Goal: Task Accomplishment & Management: Use online tool/utility

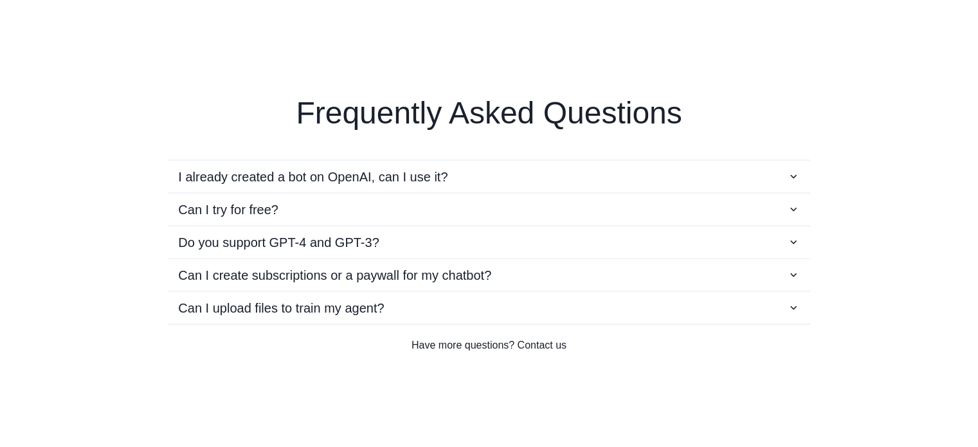
scroll to position [2267, 0]
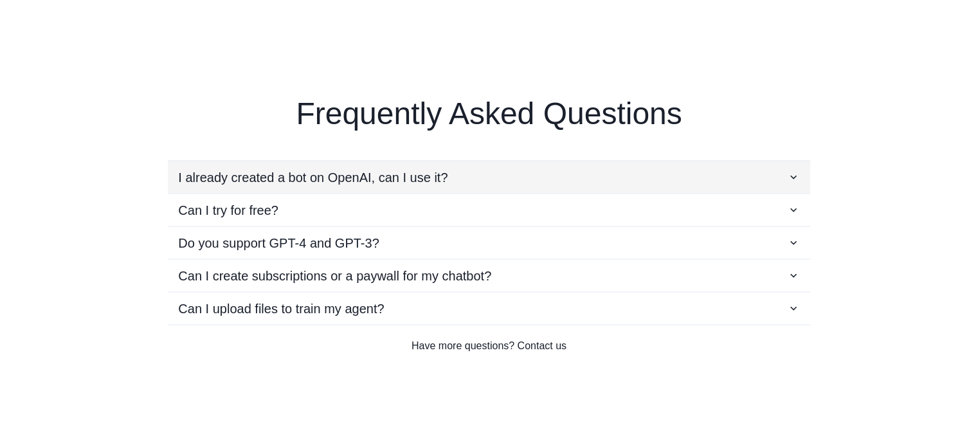
click at [396, 182] on p "I already created a bot on OpenAI, can I use it?" at bounding box center [312, 176] width 269 height 19
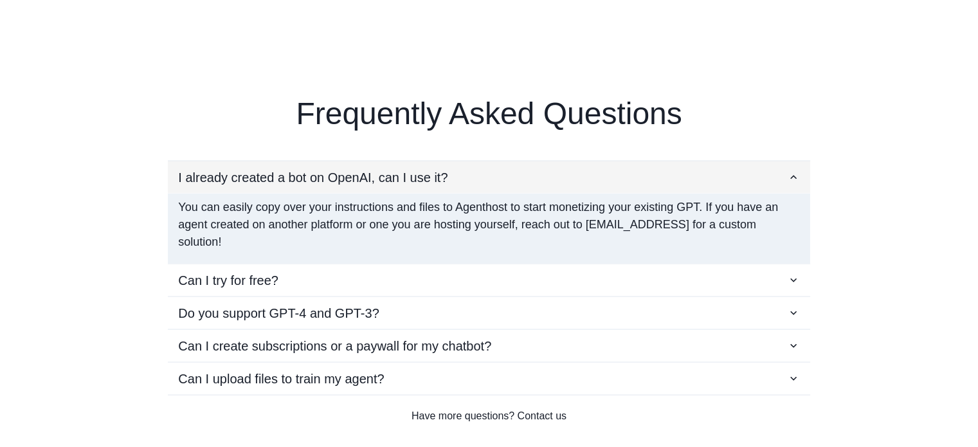
click at [396, 182] on p "I already created a bot on OpenAI, can I use it?" at bounding box center [312, 176] width 269 height 19
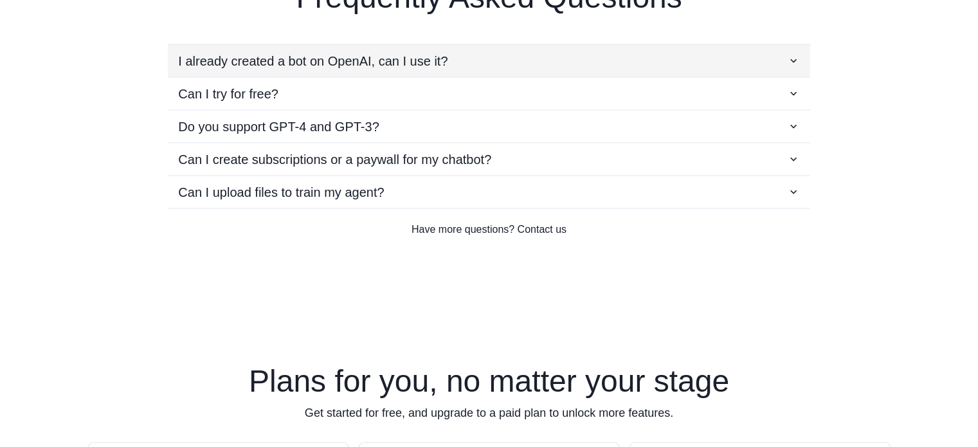
scroll to position [2386, 0]
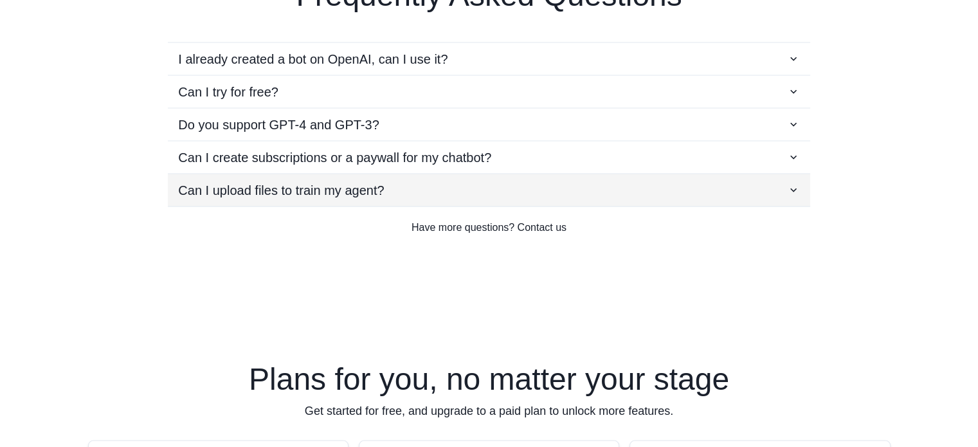
click at [343, 180] on p "Can I upload files to train my agent?" at bounding box center [281, 189] width 206 height 19
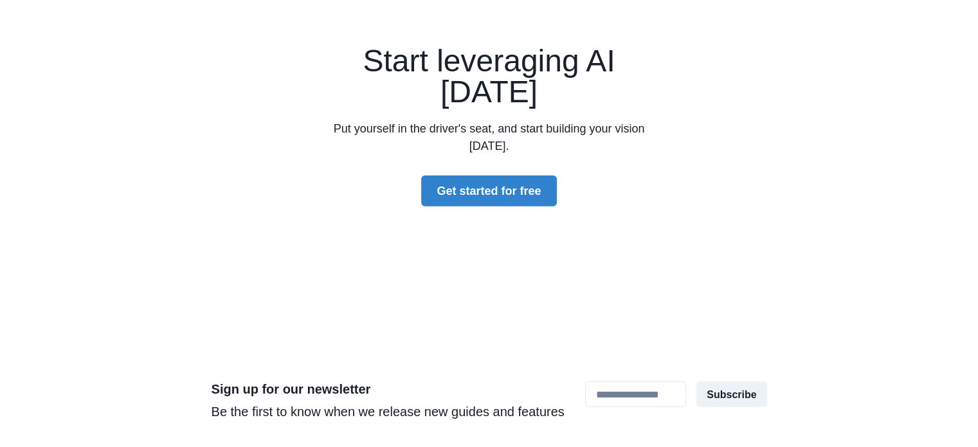
scroll to position [3785, 0]
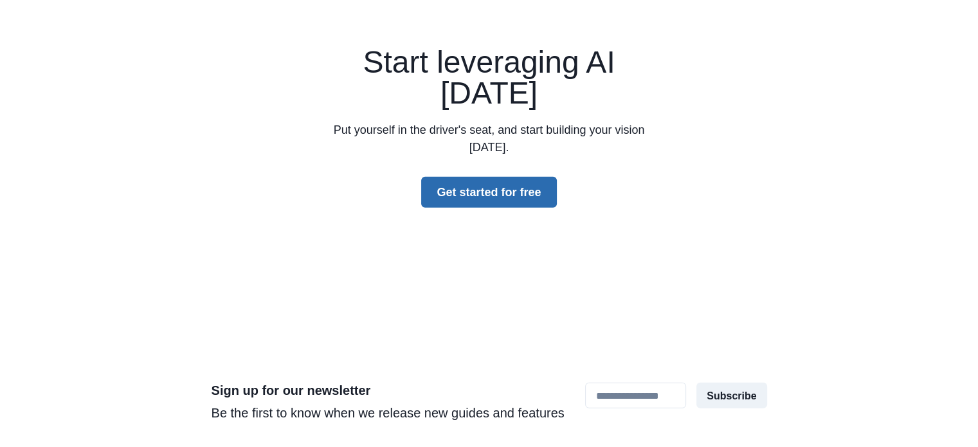
click at [495, 190] on button "Get started for free" at bounding box center [488, 192] width 135 height 31
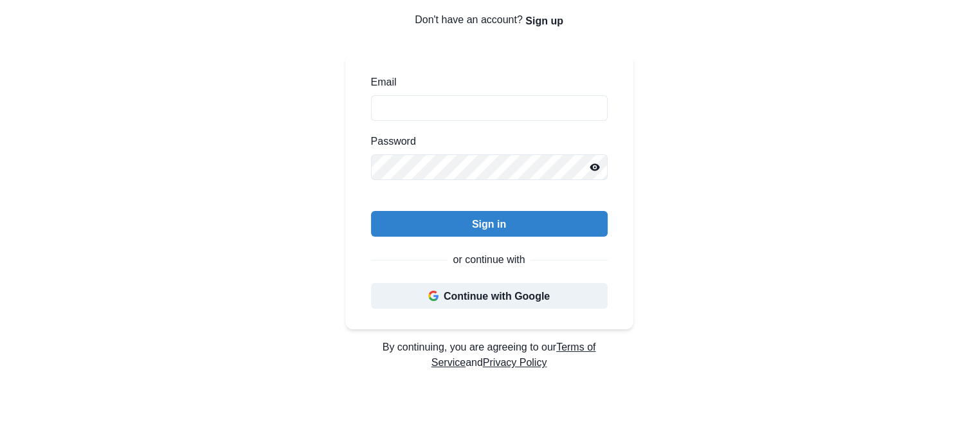
click at [453, 294] on button "Continue with Google" at bounding box center [489, 296] width 237 height 26
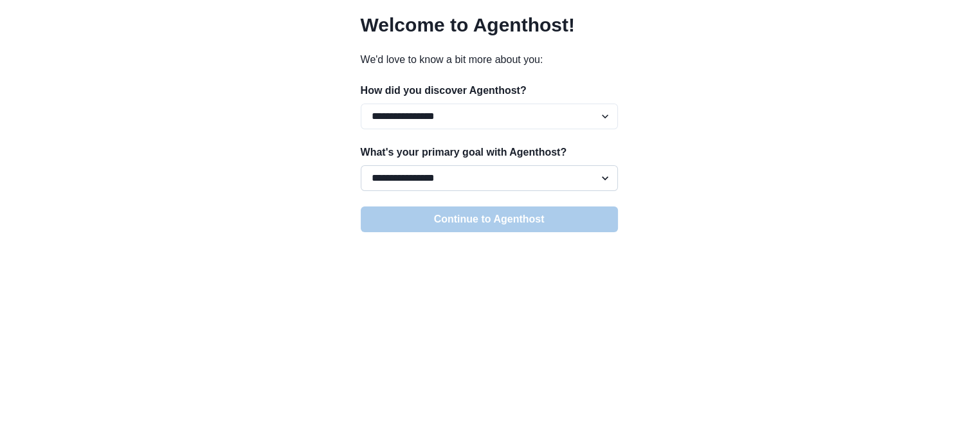
scroll to position [59, 0]
click at [468, 113] on select "**********" at bounding box center [489, 116] width 257 height 26
select select "********"
click at [361, 103] on select "**********" at bounding box center [489, 116] width 257 height 26
click at [427, 179] on select "**********" at bounding box center [489, 178] width 257 height 26
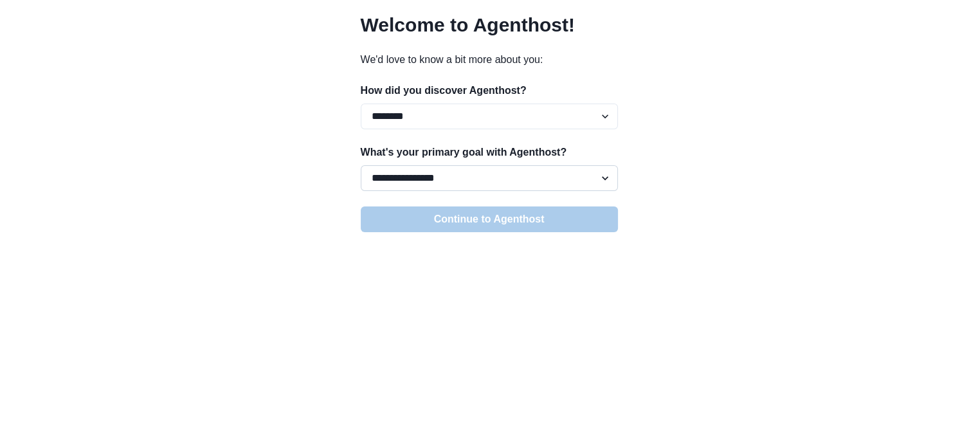
select select "**********"
click at [361, 165] on select "**********" at bounding box center [489, 178] width 257 height 26
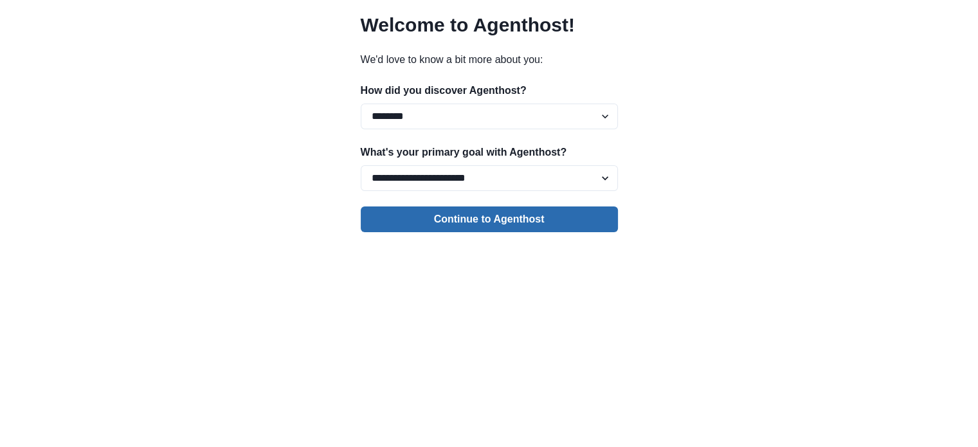
click at [417, 218] on button "Continue to Agenthost" at bounding box center [489, 219] width 257 height 26
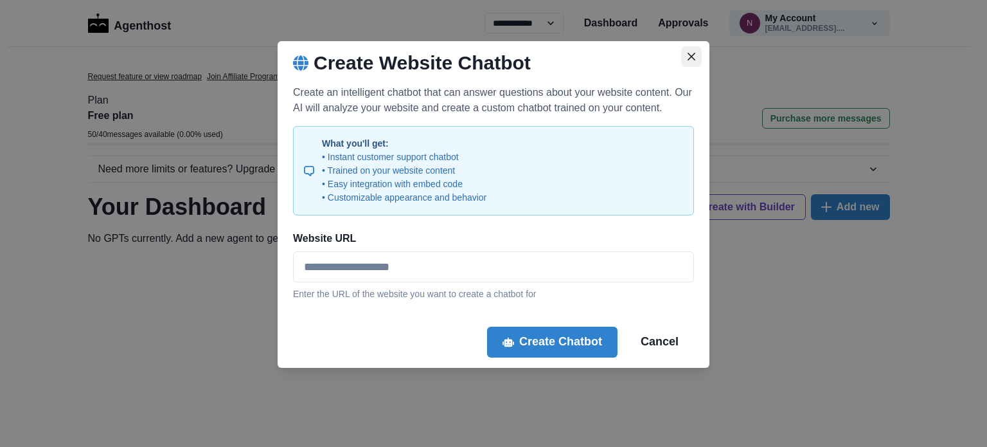
click at [694, 48] on button "Close" at bounding box center [691, 56] width 21 height 21
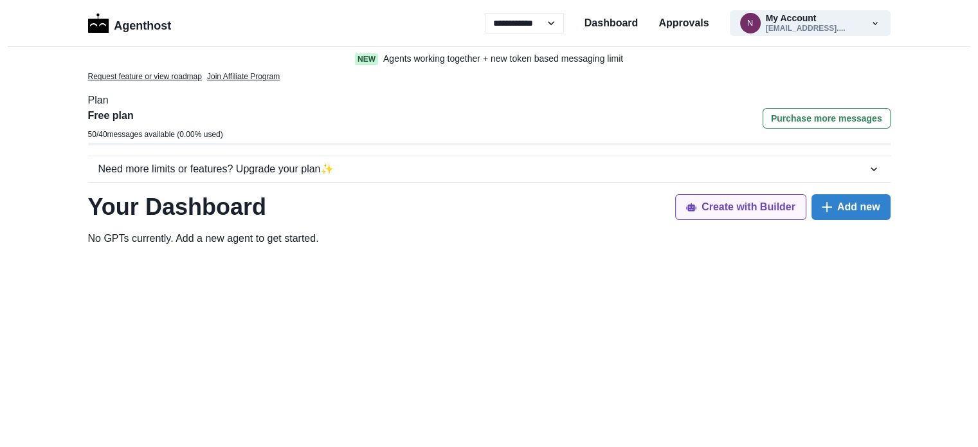
click at [722, 210] on button "Create with Builder" at bounding box center [740, 207] width 131 height 26
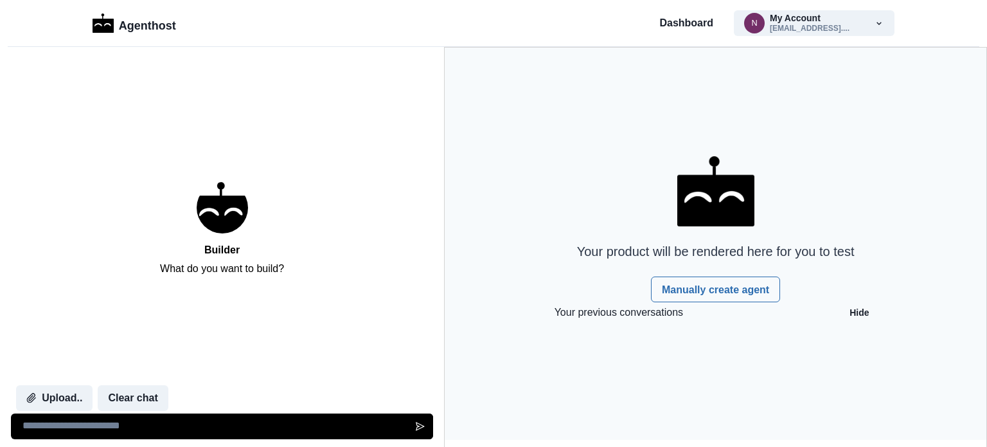
drag, startPoint x: 0, startPoint y: 0, endPoint x: 172, endPoint y: 426, distance: 459.5
click at [172, 426] on textarea at bounding box center [222, 426] width 422 height 26
click at [702, 290] on link "Manually create agent" at bounding box center [715, 289] width 129 height 26
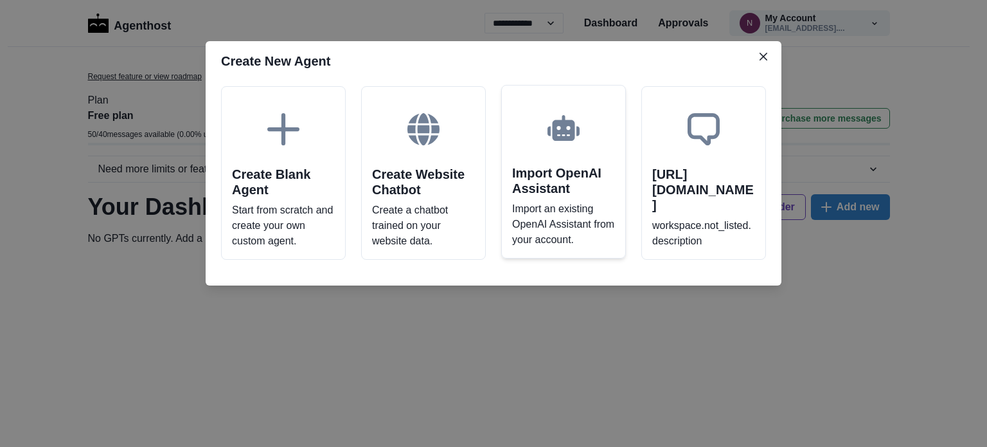
click at [588, 200] on div "Import OpenAI Assistant Import an existing OpenAI Assistant from your account." at bounding box center [563, 172] width 125 height 174
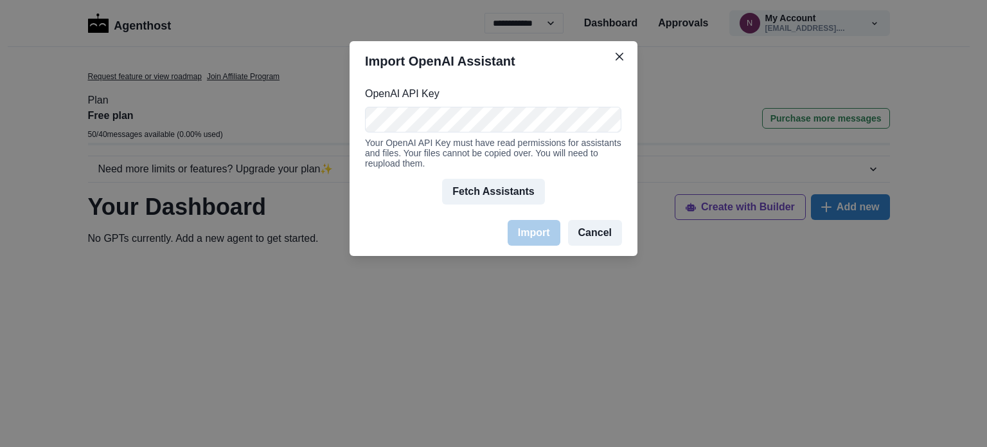
click at [611, 235] on button "Cancel" at bounding box center [595, 233] width 54 height 26
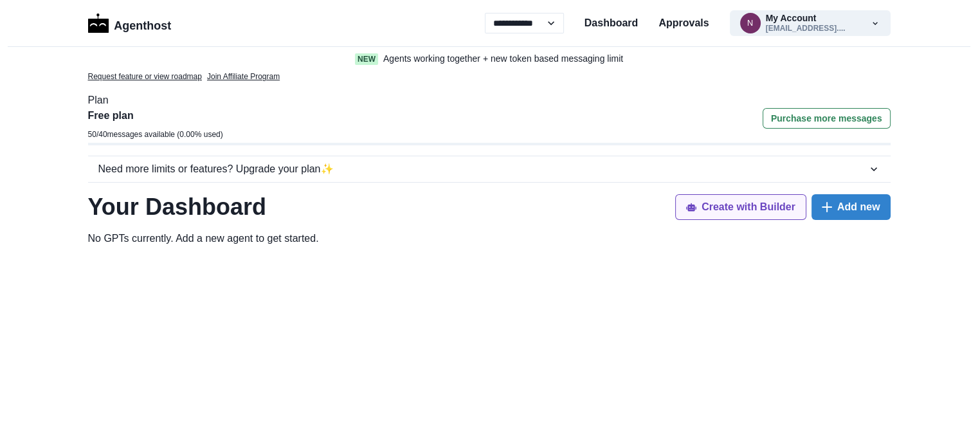
click at [710, 206] on button "Create with Builder" at bounding box center [740, 207] width 131 height 26
click at [727, 205] on button "Create with Builder" at bounding box center [740, 207] width 131 height 26
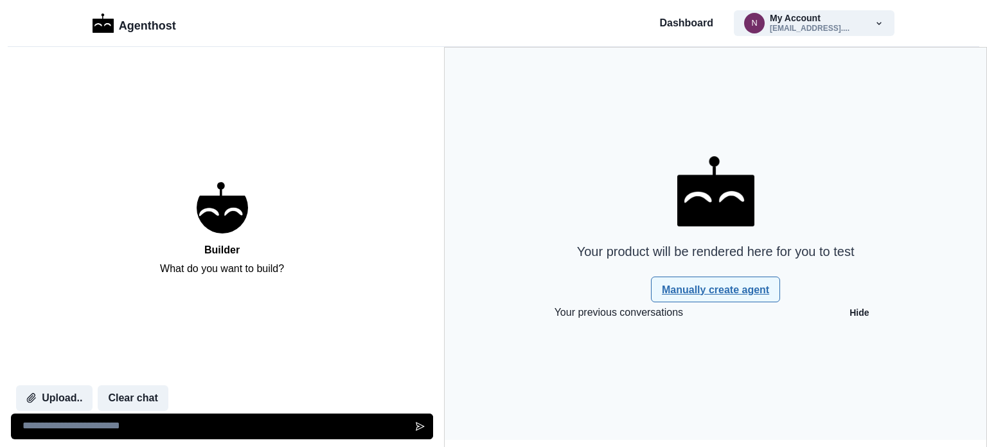
click at [689, 282] on link "Manually create agent" at bounding box center [715, 289] width 129 height 26
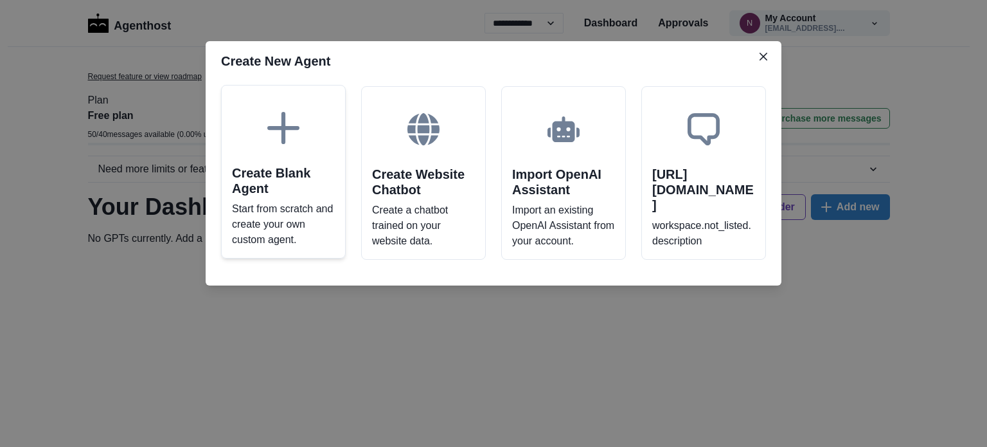
click at [290, 190] on h2 "Create Blank Agent" at bounding box center [283, 180] width 103 height 31
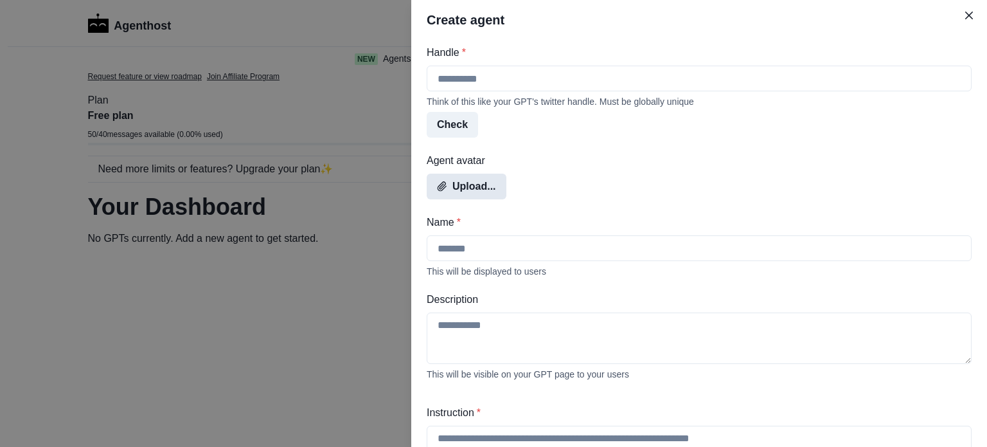
click at [436, 184] on button "Upload..." at bounding box center [467, 187] width 80 height 26
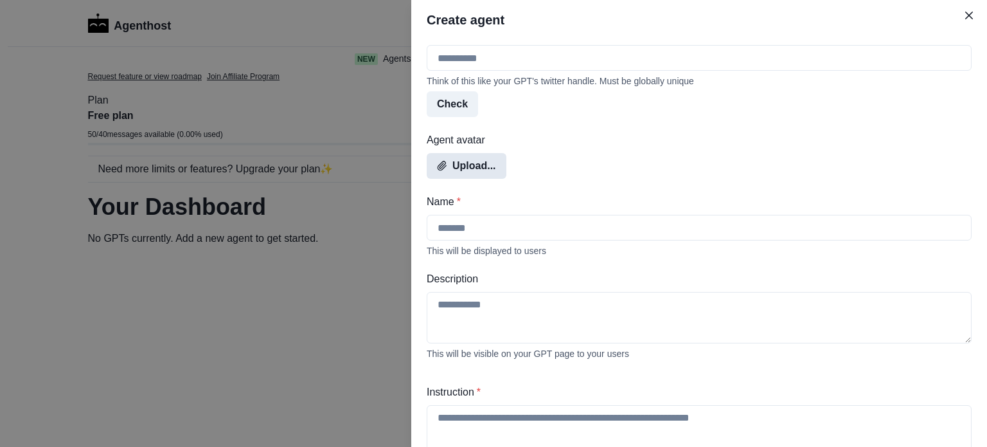
click at [471, 175] on button "Upload..." at bounding box center [467, 166] width 80 height 26
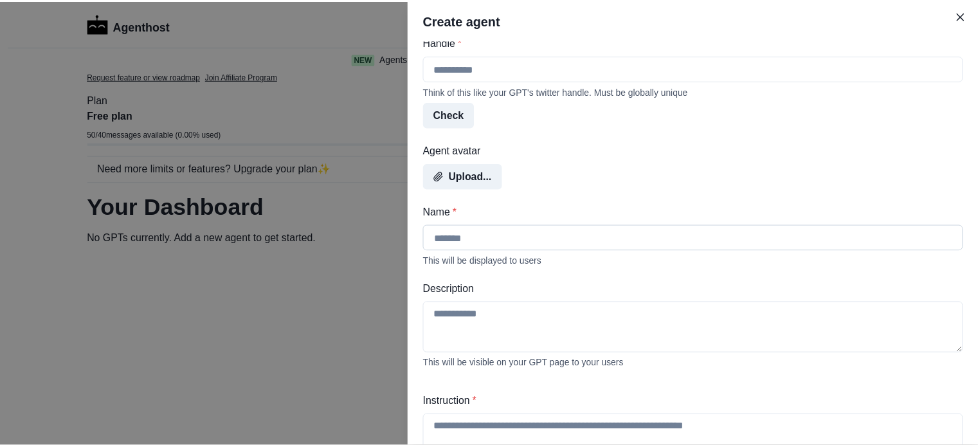
scroll to position [0, 0]
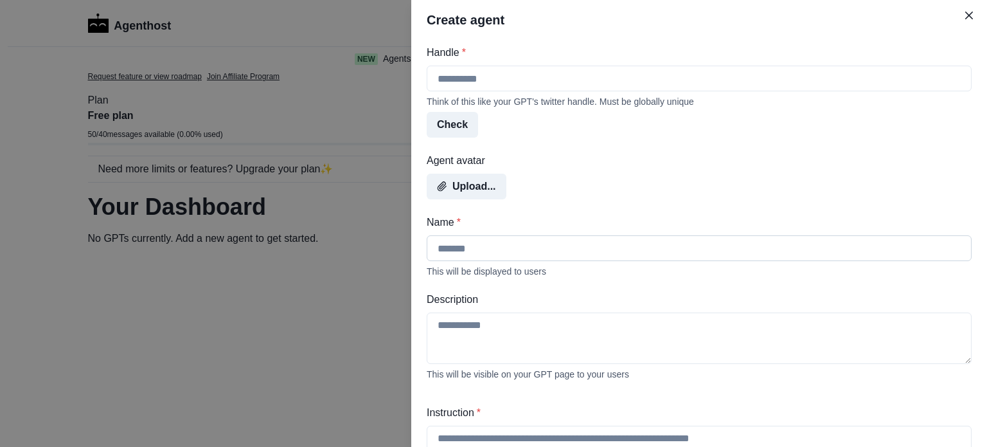
click at [487, 240] on input "Name *" at bounding box center [699, 248] width 545 height 26
type input "*"
click at [470, 179] on button "Upload..." at bounding box center [467, 187] width 80 height 26
click at [964, 13] on button "Close" at bounding box center [969, 15] width 21 height 21
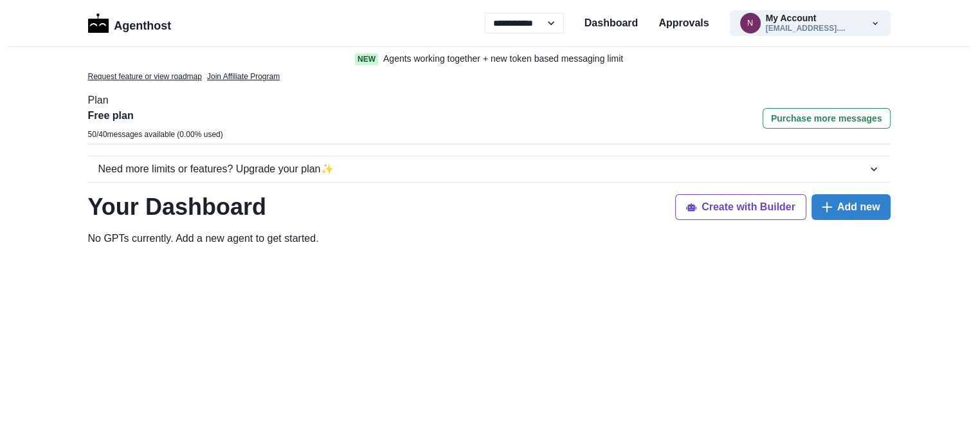
click at [467, 233] on p "No GPTs currently. Add a new agent to get started ." at bounding box center [489, 238] width 802 height 15
drag, startPoint x: 467, startPoint y: 233, endPoint x: 348, endPoint y: 228, distance: 118.4
click at [348, 228] on div "Request feature or view roadmap Join Affiliate Program Plan Free plan 50 / 40 m…" at bounding box center [489, 416] width 823 height 690
drag, startPoint x: 348, startPoint y: 228, endPoint x: 248, endPoint y: 264, distance: 106.5
click at [248, 264] on div at bounding box center [489, 384] width 802 height 257
